Goal: Find specific fact: Find specific fact

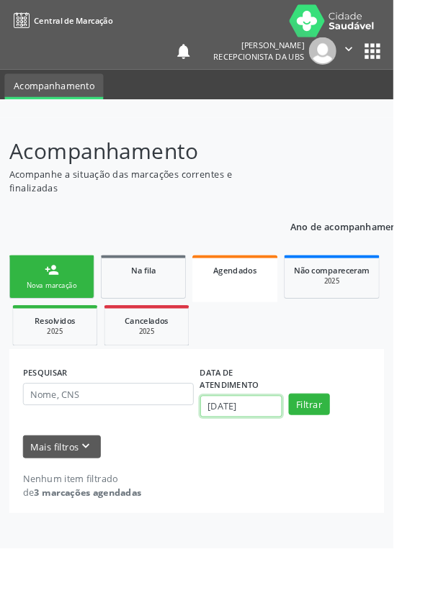
click at [294, 453] on input "[DATE]" at bounding box center [265, 447] width 90 height 24
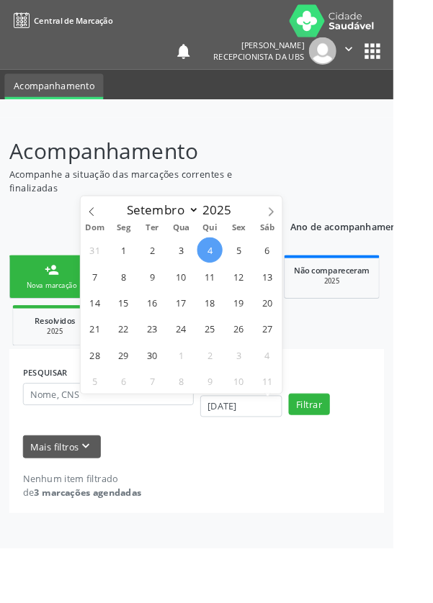
click at [109, 235] on span at bounding box center [101, 228] width 24 height 24
select select "7"
click at [265, 276] on span "1" at bounding box center [262, 275] width 28 height 28
type input "[DATE]"
click at [304, 394] on span "30" at bounding box center [294, 390] width 28 height 28
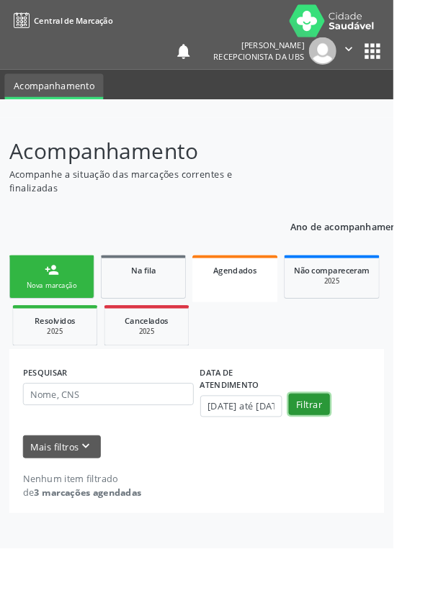
click at [343, 447] on button "Filtrar" at bounding box center [339, 445] width 45 height 24
click at [292, 448] on input "[DATE] até [DATE]" at bounding box center [265, 447] width 90 height 24
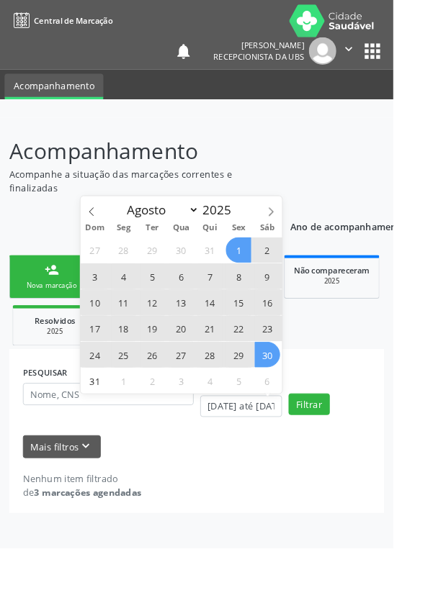
click at [210, 234] on select "Janeiro Fevereiro Março Abril Maio Junho Julho Agosto Setembro Outubro Novembro…" at bounding box center [175, 231] width 86 height 20
select select "8"
click at [132, 221] on select "Janeiro Fevereiro Março Abril Maio Junho Julho Agosto Setembro Outubro Novembro…" at bounding box center [175, 231] width 86 height 20
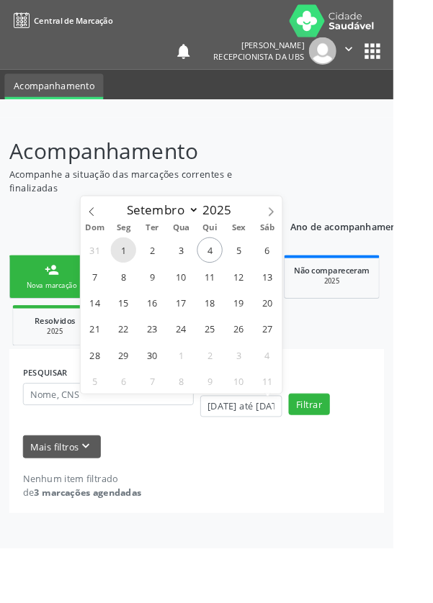
click at [145, 278] on span "1" at bounding box center [136, 275] width 28 height 28
type input "[DATE]"
click at [230, 280] on span "4" at bounding box center [231, 275] width 28 height 28
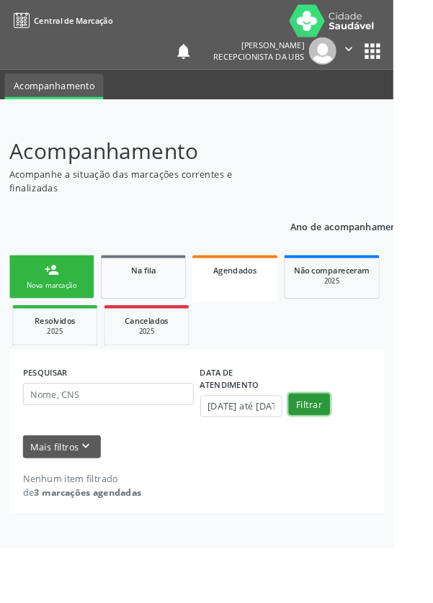
click at [347, 450] on button "Filtrar" at bounding box center [339, 445] width 45 height 24
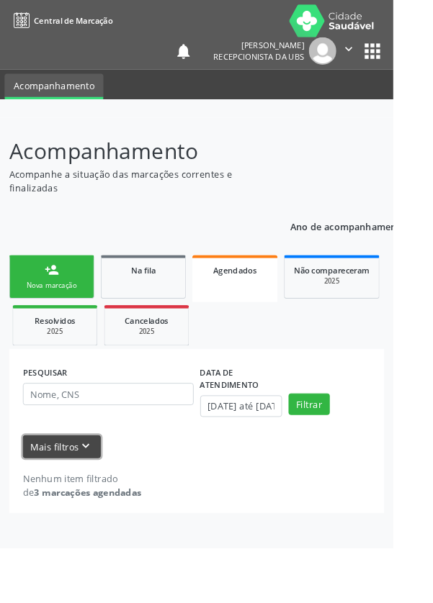
click at [89, 492] on icon "keyboard_arrow_down" at bounding box center [95, 492] width 16 height 16
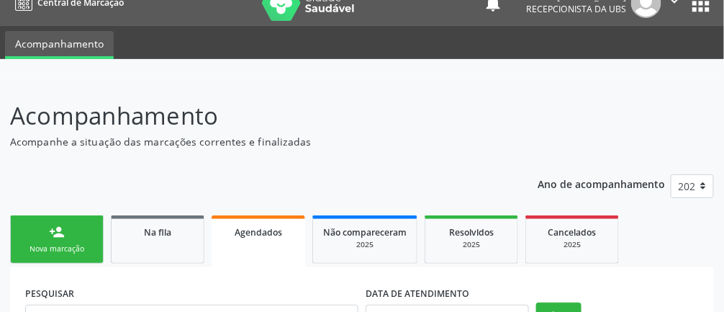
scroll to position [83, 0]
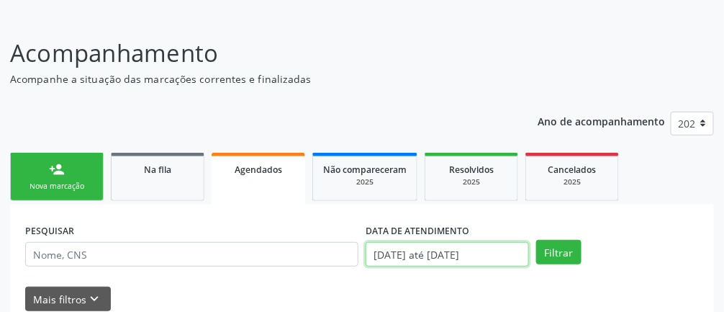
click at [432, 257] on input "[DATE] até [DATE]" at bounding box center [447, 254] width 163 height 24
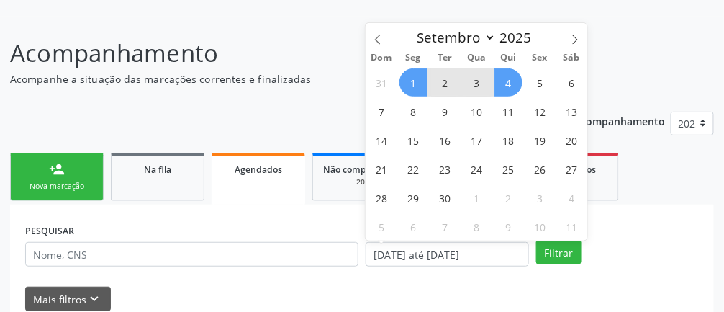
click at [432, 40] on select "Janeiro Fevereiro Março Abril Maio Junho Julho Agosto Setembro Outubro Novembro…" at bounding box center [453, 37] width 86 height 20
click at [432, 158] on span "26" at bounding box center [540, 169] width 28 height 28
type input "[DATE]"
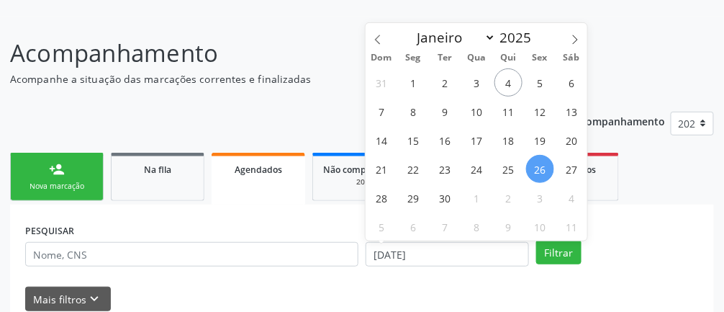
click at [387, 37] on span at bounding box center [378, 35] width 24 height 24
select select "7"
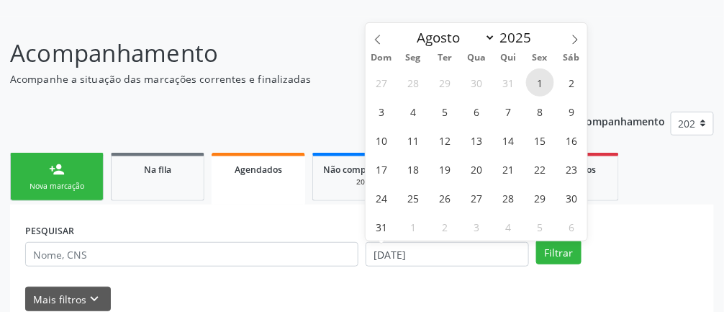
click at [432, 90] on span "1" at bounding box center [540, 82] width 28 height 28
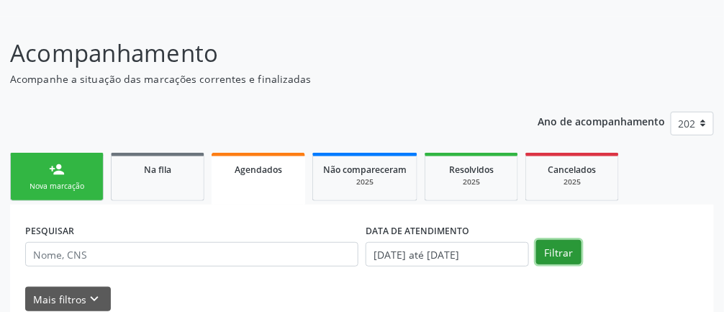
click at [432, 257] on button "Filtrar" at bounding box center [558, 252] width 45 height 24
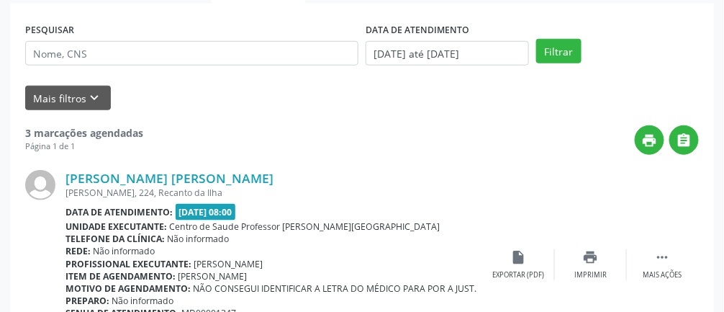
scroll to position [281, 0]
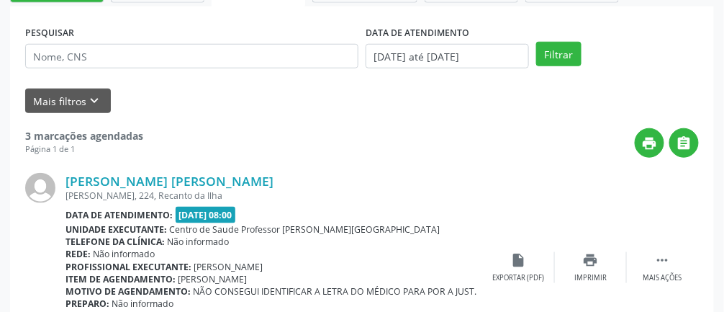
click at [220, 181] on link "[PERSON_NAME] [PERSON_NAME]" at bounding box center [170, 181] width 208 height 16
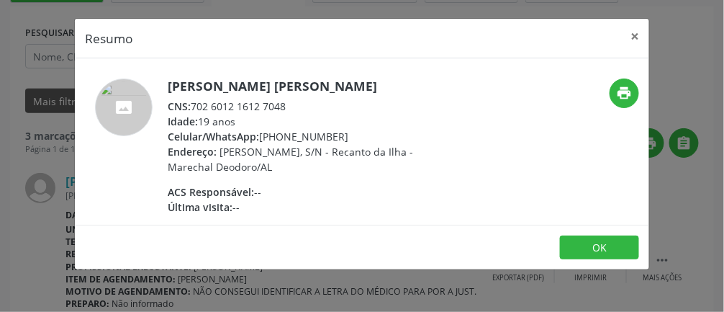
click at [368, 300] on div "Resumo × [PERSON_NAME] [PERSON_NAME] CNS: 702 6012 1612 7048 Idade: 19 anos Cel…" at bounding box center [362, 156] width 724 height 312
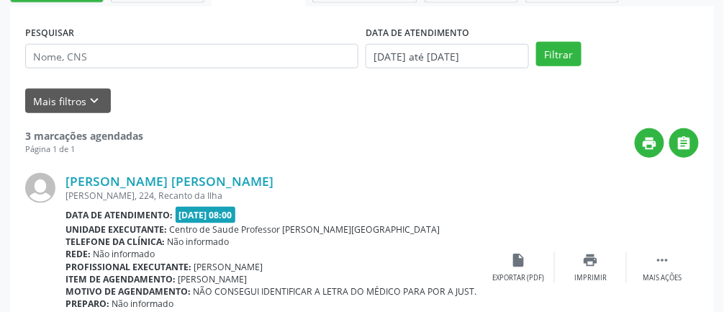
click at [208, 179] on link "[PERSON_NAME] [PERSON_NAME]" at bounding box center [170, 181] width 208 height 16
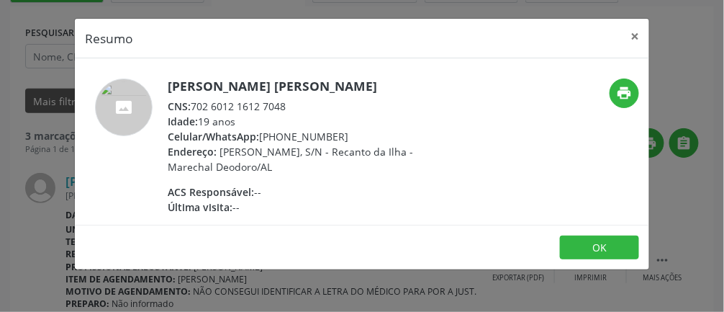
copy div ": 702 6012 1612 7048"
click at [432, 34] on button "×" at bounding box center [634, 36] width 29 height 35
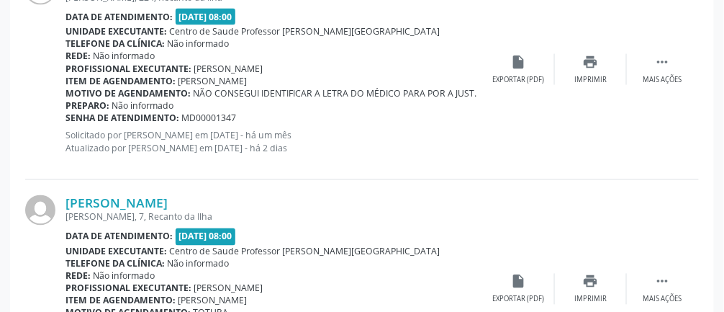
scroll to position [481, 0]
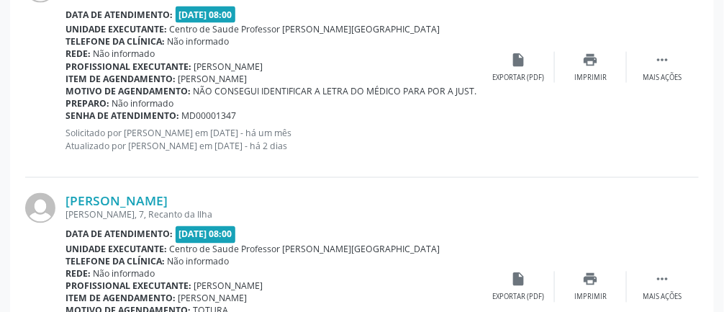
click at [168, 201] on link "[PERSON_NAME]" at bounding box center [117, 201] width 102 height 16
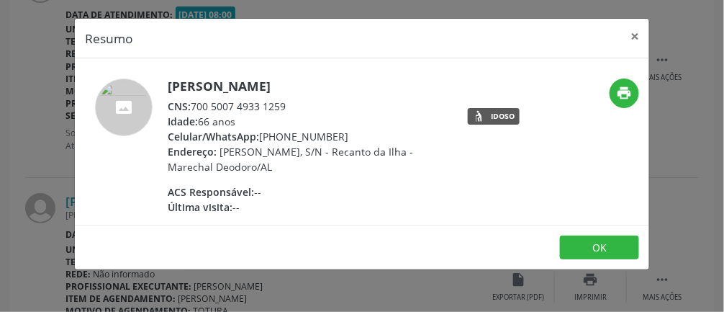
copy div "700 5007 4933 1259"
click at [432, 243] on button "OK" at bounding box center [599, 247] width 79 height 24
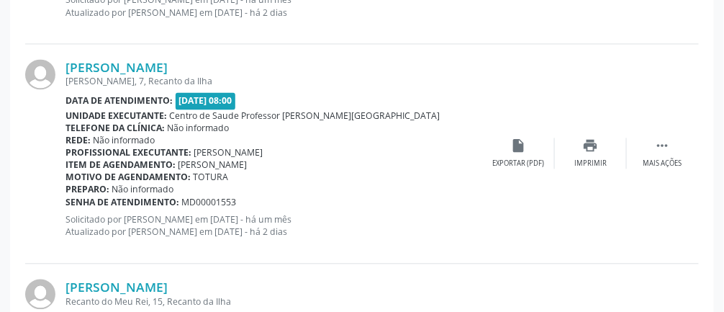
scroll to position [0, 0]
